Goal: Task Accomplishment & Management: Manage account settings

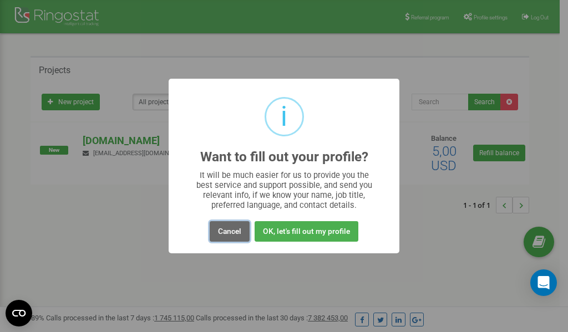
click at [231, 231] on button "Cancel" at bounding box center [230, 231] width 40 height 21
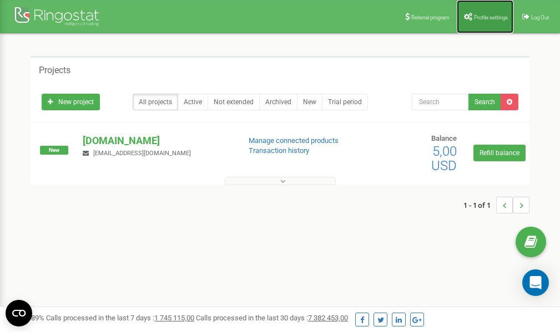
click at [481, 17] on span "Profile settings" at bounding box center [491, 17] width 34 height 6
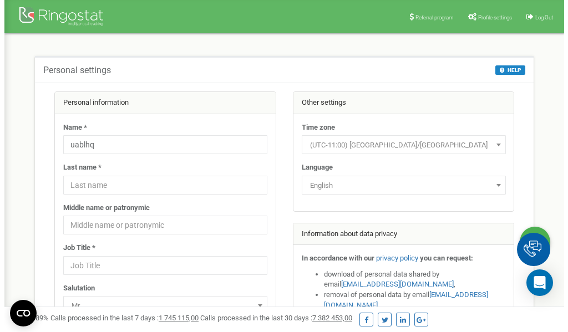
scroll to position [55, 0]
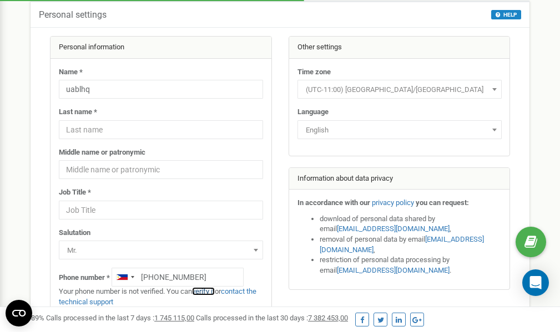
click at [210, 290] on link "verify it" at bounding box center [203, 291] width 23 height 8
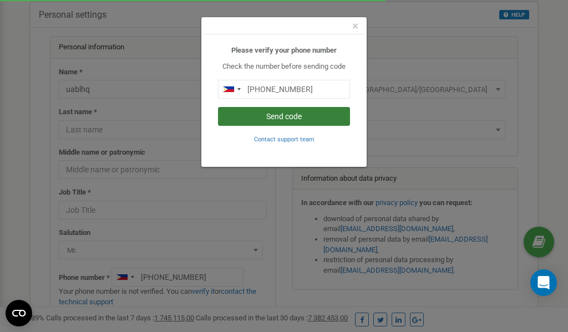
click at [255, 116] on button "Send code" at bounding box center [284, 116] width 132 height 19
